Goal: Navigation & Orientation: Find specific page/section

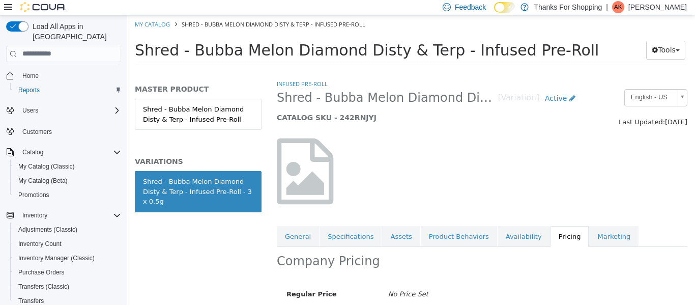
scroll to position [98, 0]
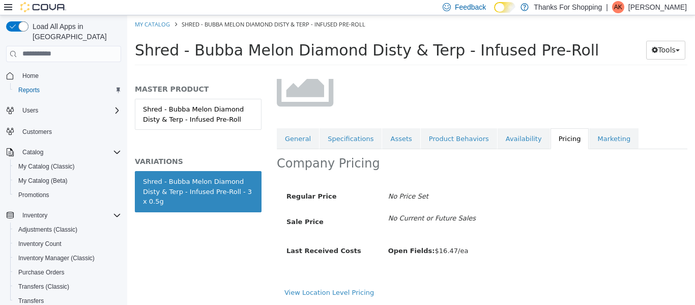
click at [648, 6] on p "Anya Kinzel-Cadrin" at bounding box center [657, 7] width 59 height 12
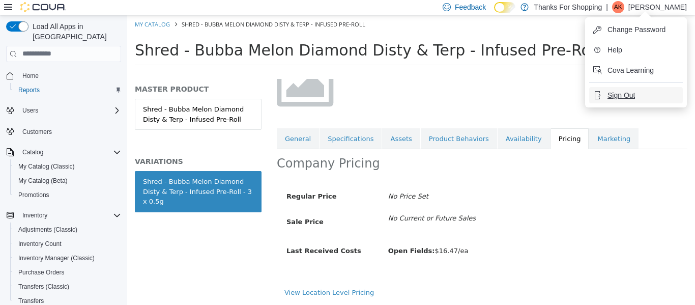
click at [624, 99] on button "Sign Out" at bounding box center [636, 95] width 94 height 16
